Goal: Find specific page/section: Locate a particular part of the current website

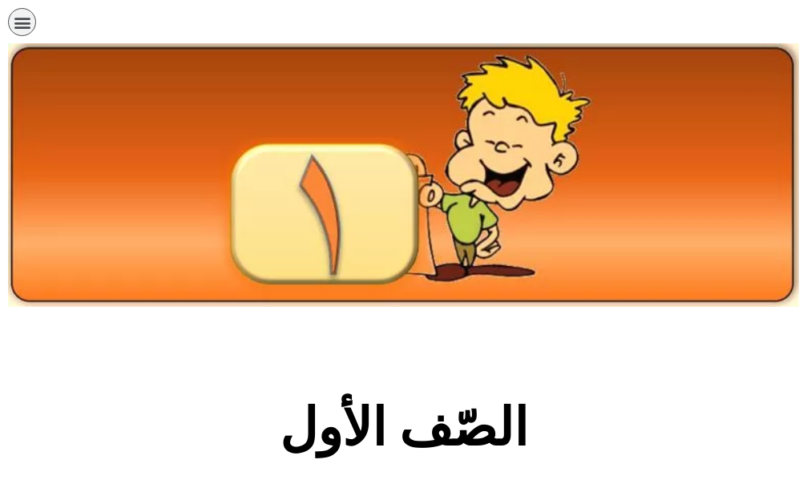
scroll to position [293, 0]
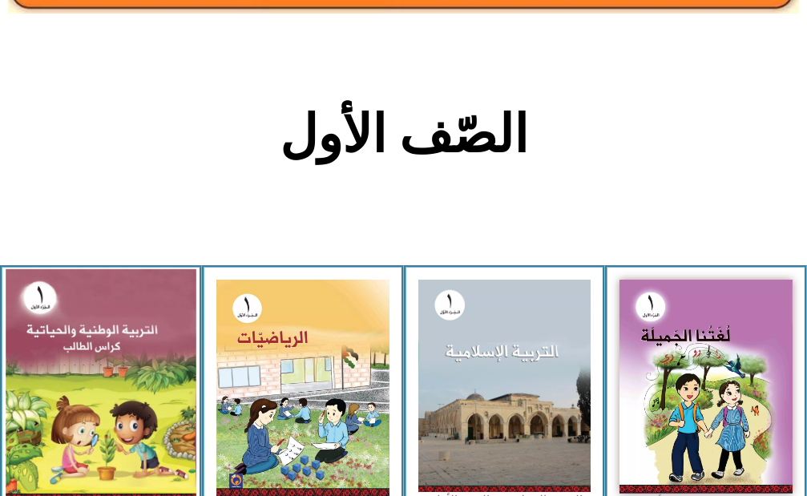
click at [106, 370] on img at bounding box center [101, 385] width 190 height 233
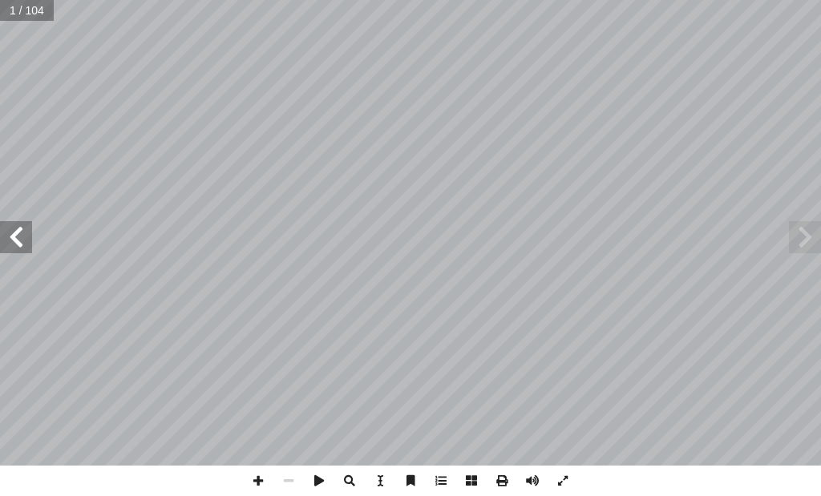
click at [20, 244] on span at bounding box center [16, 237] width 32 height 32
click at [11, 244] on span at bounding box center [16, 237] width 32 height 32
click at [20, 240] on span at bounding box center [16, 237] width 32 height 32
click at [17, 244] on span at bounding box center [16, 237] width 32 height 32
click at [255, 478] on span at bounding box center [258, 481] width 30 height 30
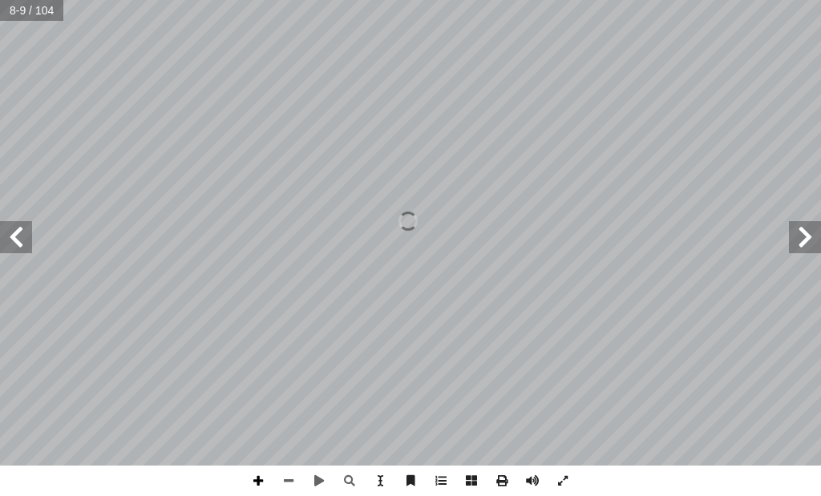
click at [255, 476] on span at bounding box center [258, 481] width 30 height 30
click at [293, 477] on span at bounding box center [288, 481] width 30 height 30
